Goal: Information Seeking & Learning: Learn about a topic

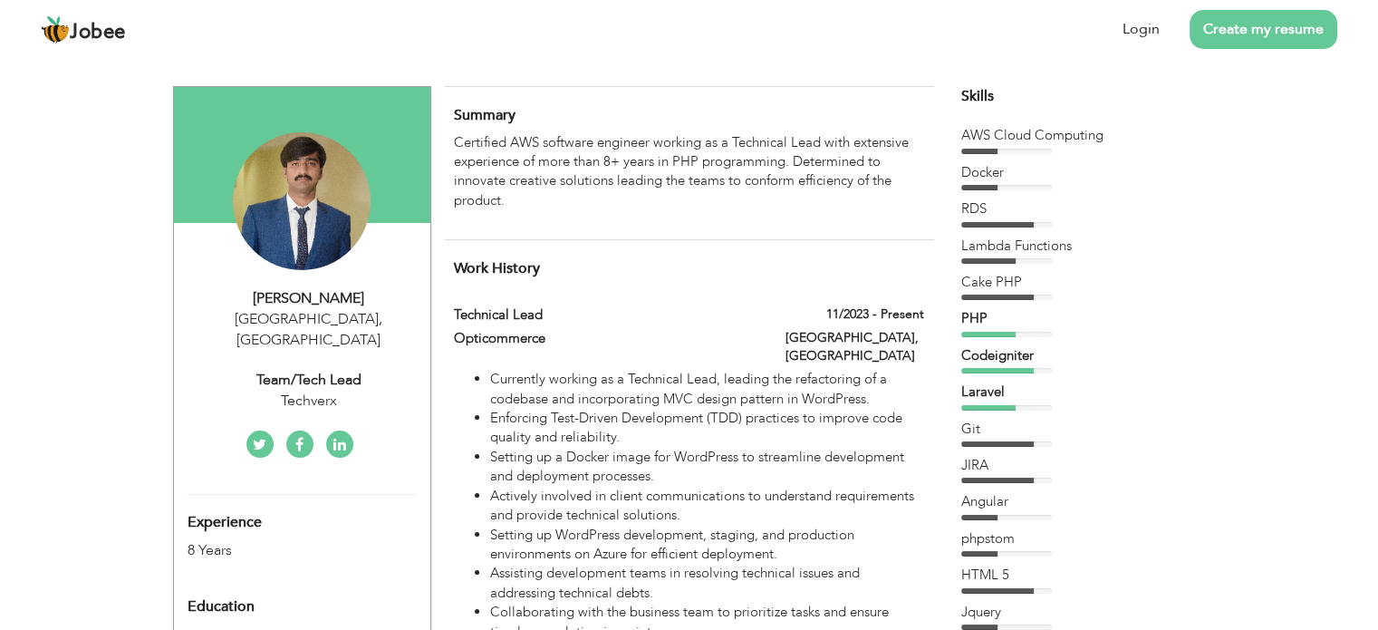
drag, startPoint x: 189, startPoint y: 92, endPoint x: 620, endPoint y: 380, distance: 517.8
drag, startPoint x: 455, startPoint y: 107, endPoint x: 734, endPoint y: 241, distance: 309.5
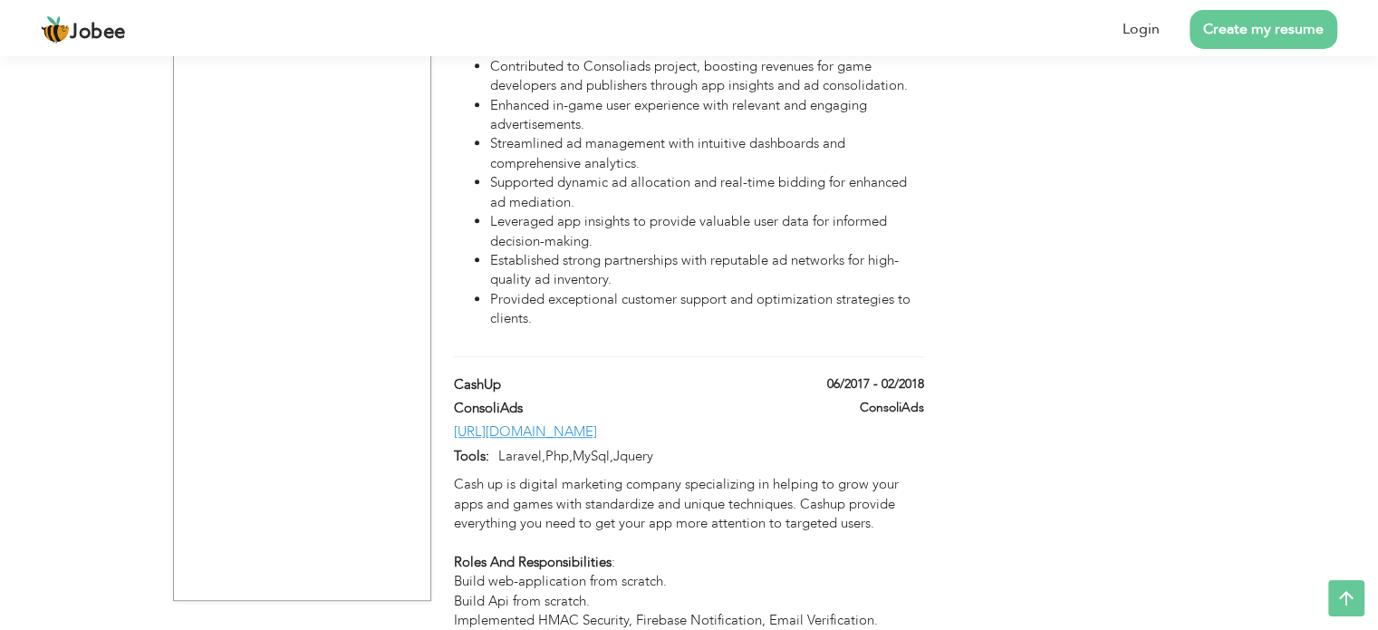
scroll to position [7899, 0]
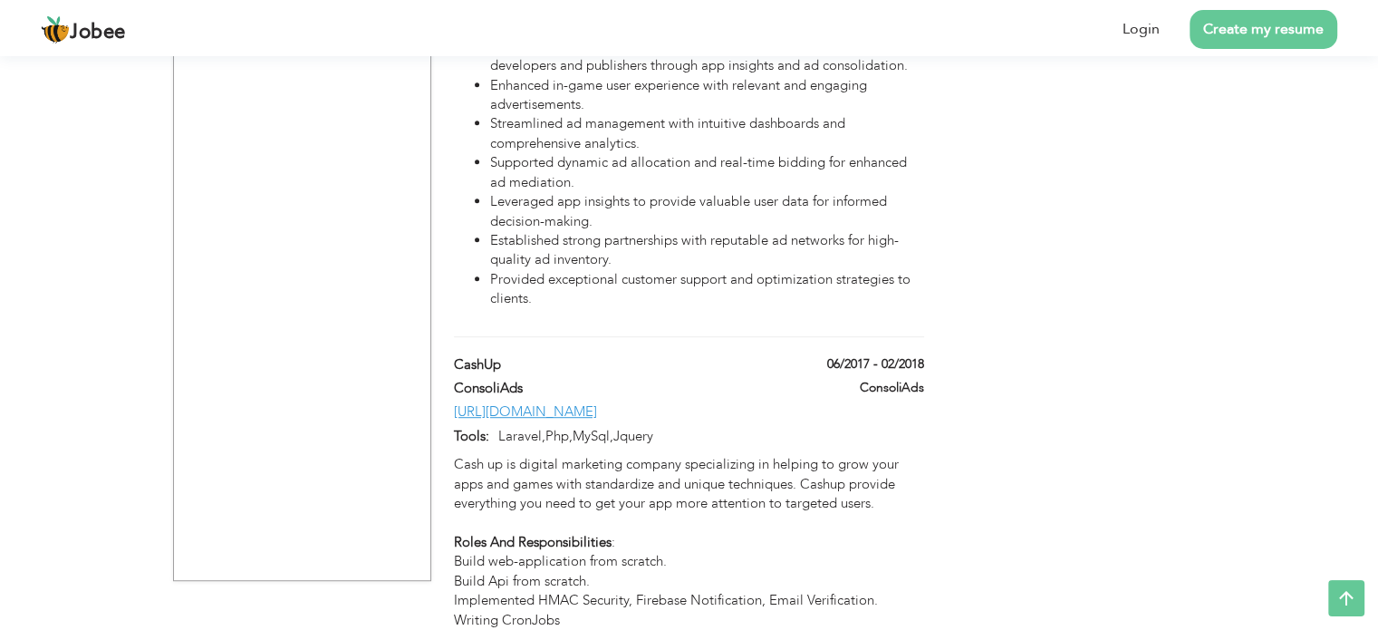
drag, startPoint x: 603, startPoint y: 534, endPoint x: 542, endPoint y: 156, distance: 383.6
click at [542, 231] on li "Established strong partnerships with reputable ad networks for high-quality ad …" at bounding box center [706, 250] width 433 height 39
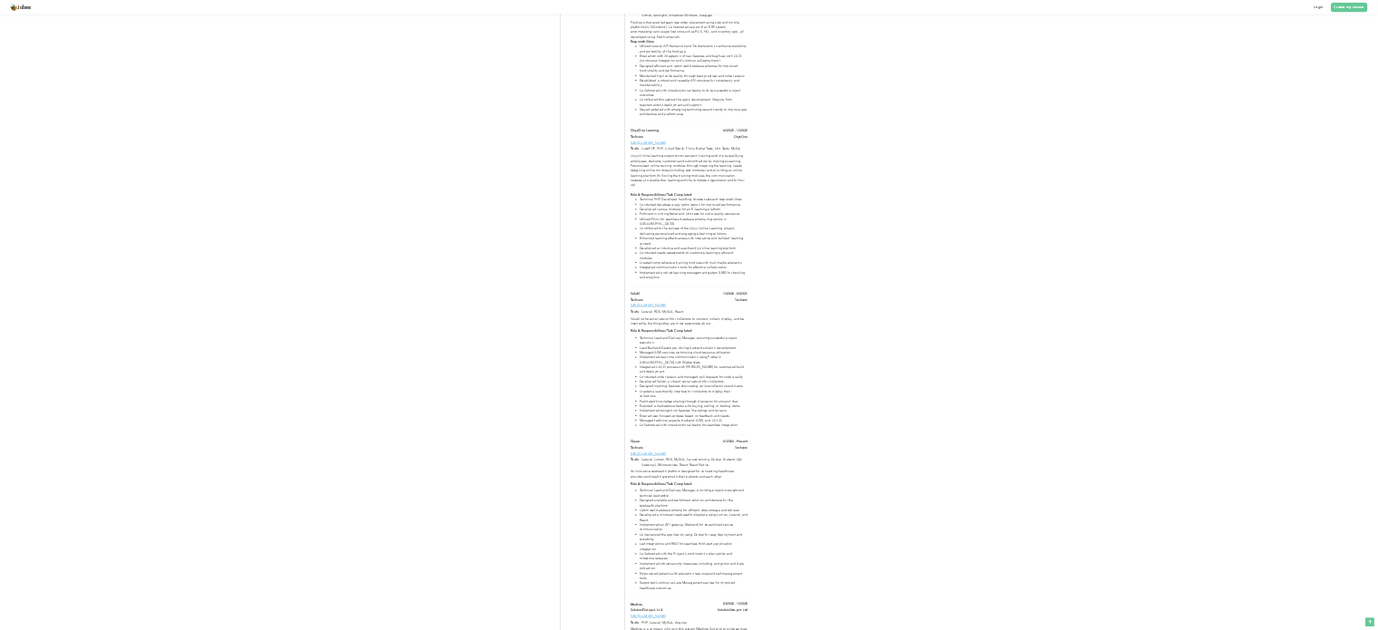
scroll to position [0, 0]
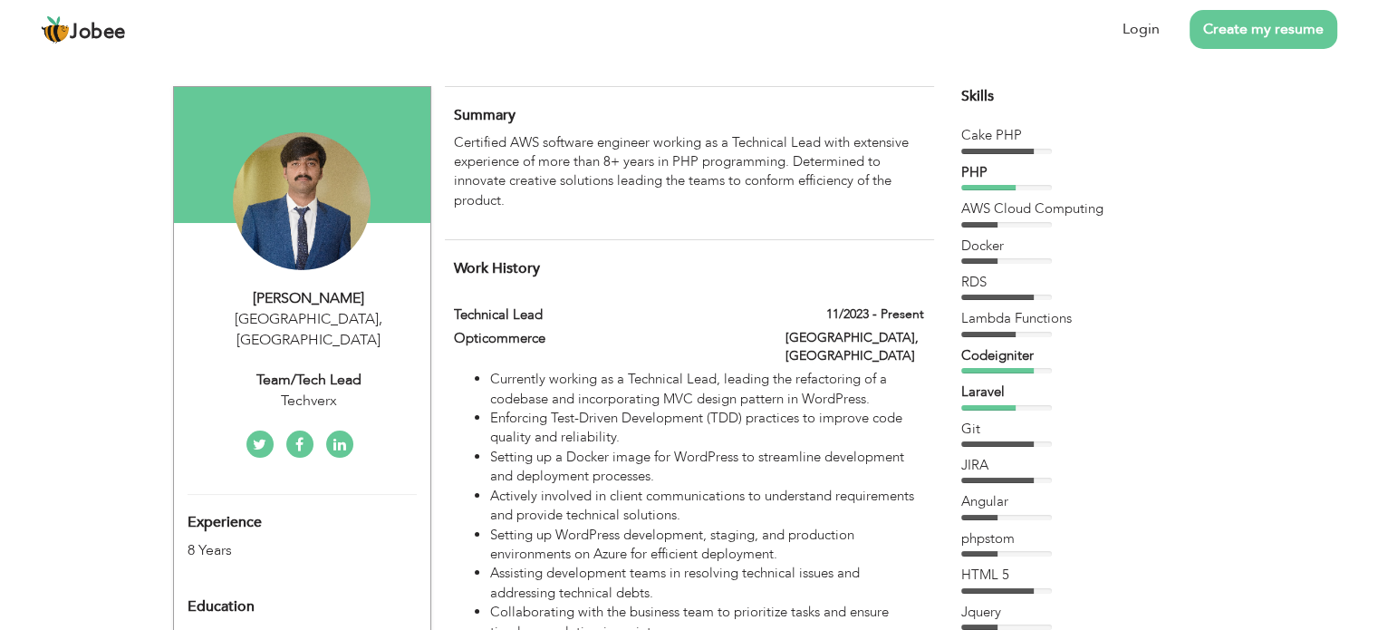
click at [539, 155] on p "Certified AWS software engineer working as a Technical Lead with extensive expe…" at bounding box center [688, 172] width 469 height 78
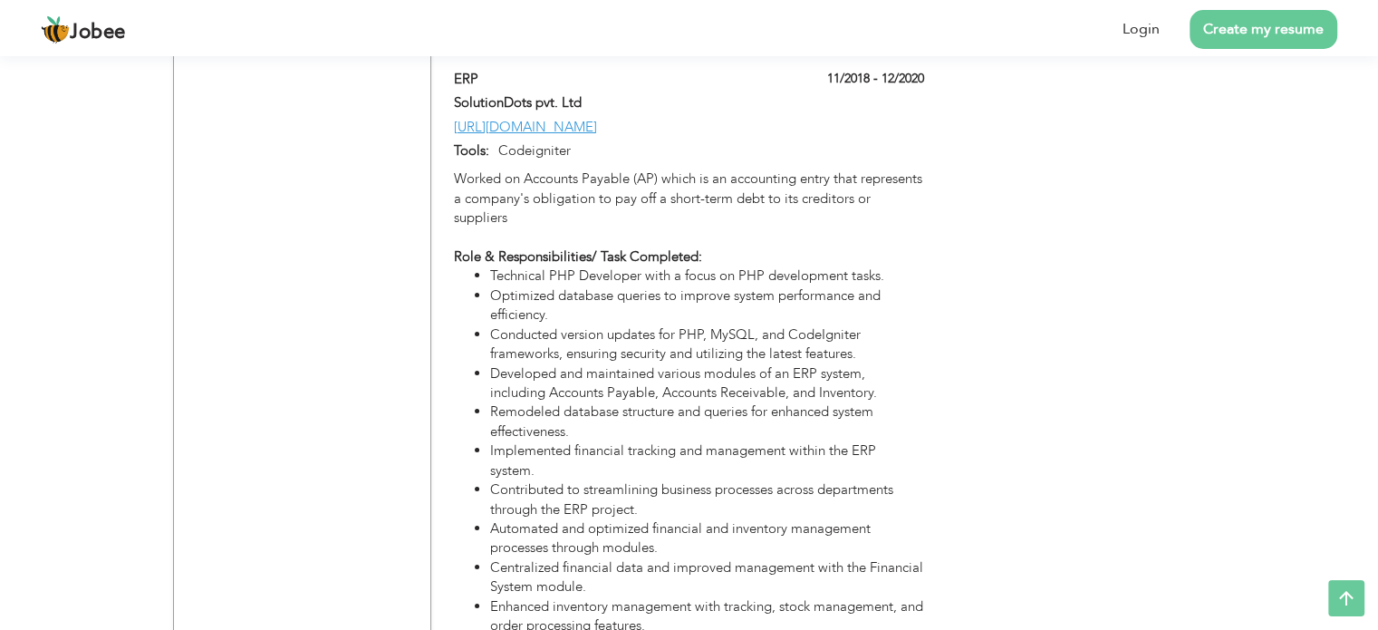
scroll to position [6703, 0]
